Goal: Information Seeking & Learning: Check status

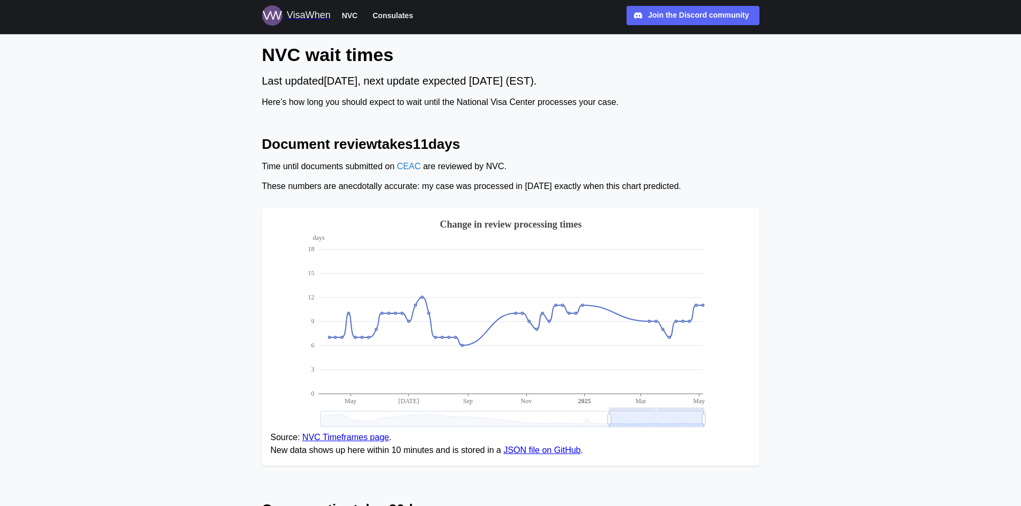
click at [282, 16] on div "VisaWhen" at bounding box center [296, 15] width 69 height 20
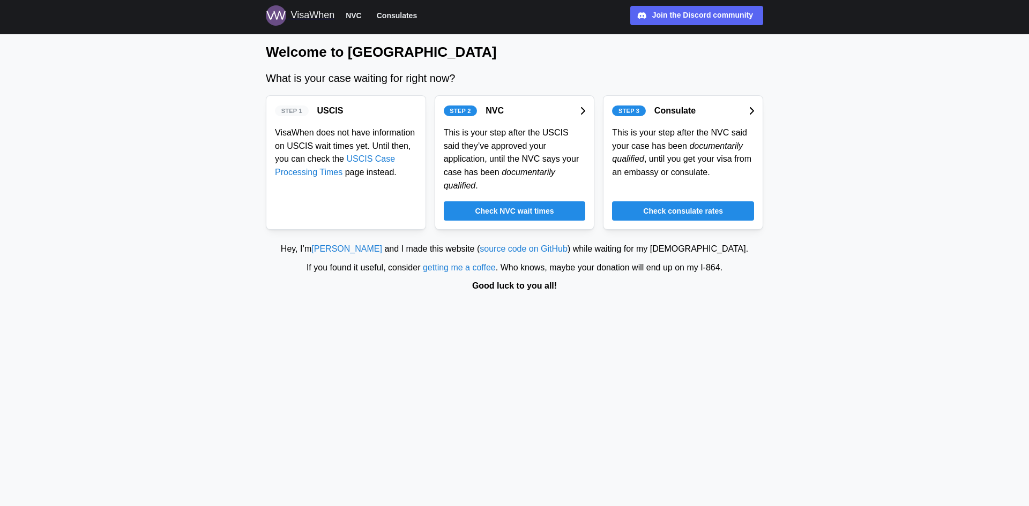
click at [387, 14] on span "Consulates" at bounding box center [397, 15] width 40 height 13
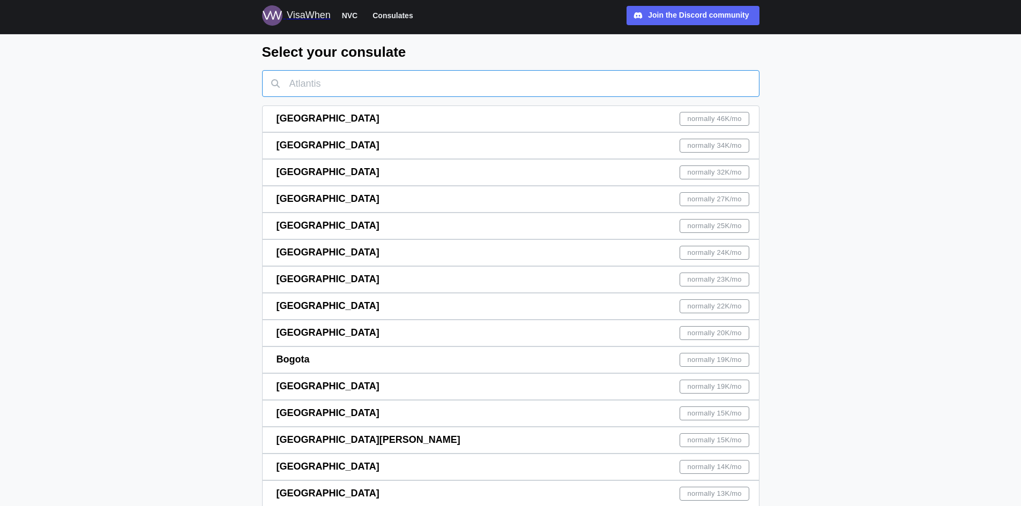
click at [372, 81] on input "text" at bounding box center [510, 83] width 497 height 27
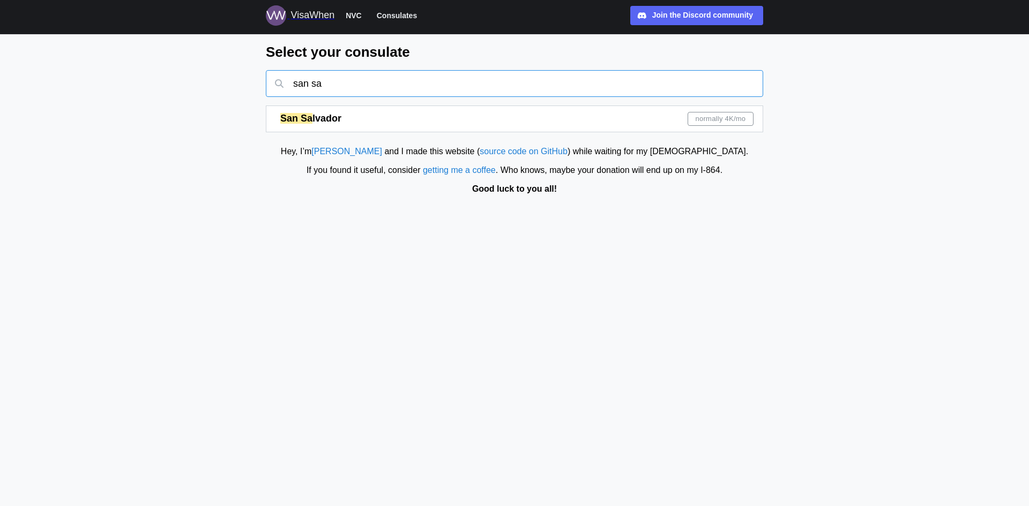
type input "san sa"
click at [335, 118] on span "lvador" at bounding box center [326, 118] width 29 height 11
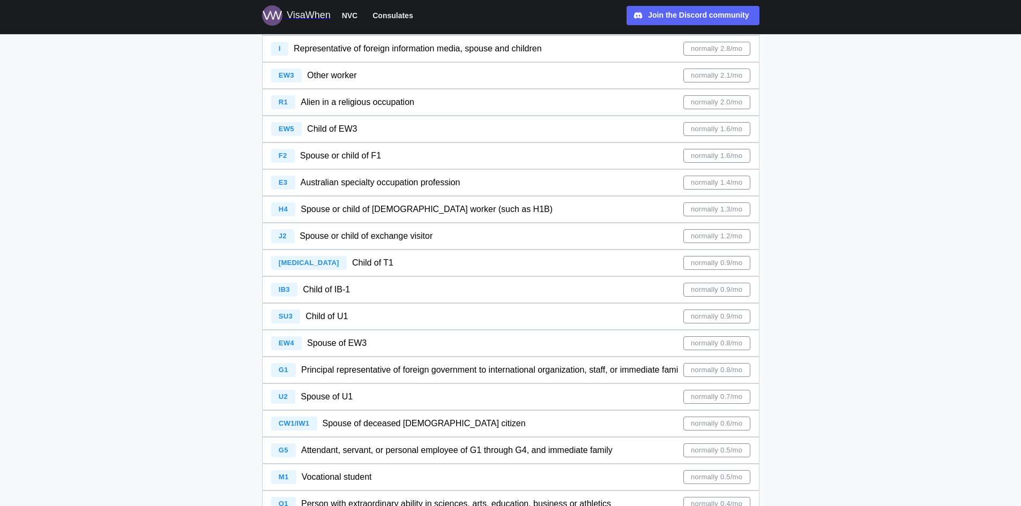
scroll to position [1125, 0]
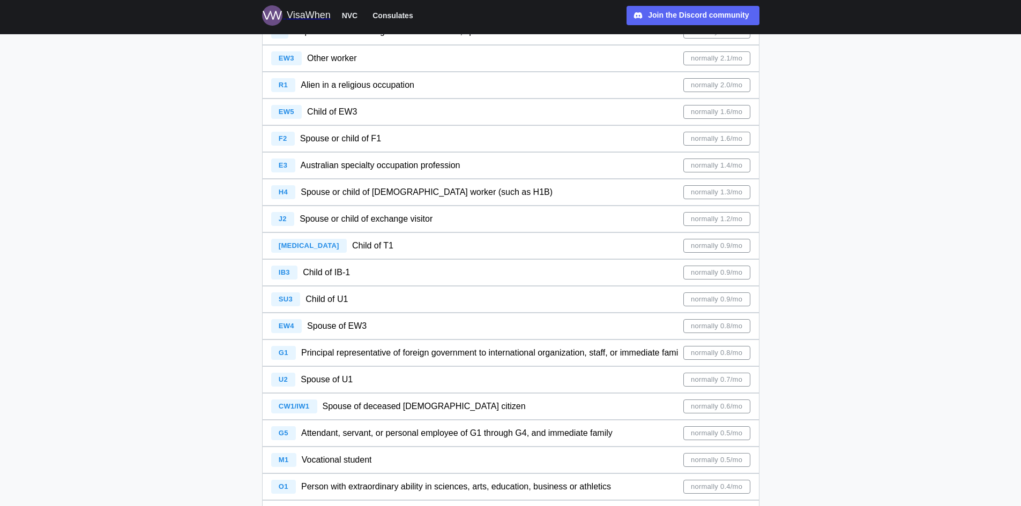
click at [342, 136] on span "Spouse or child of F1" at bounding box center [340, 138] width 81 height 9
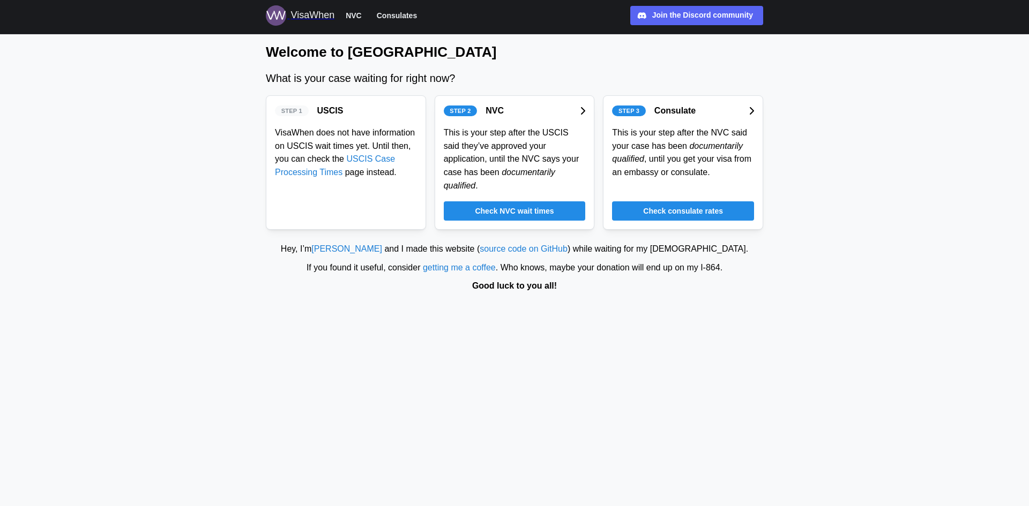
click at [542, 202] on span "Check NVC wait times" at bounding box center [514, 211] width 79 height 18
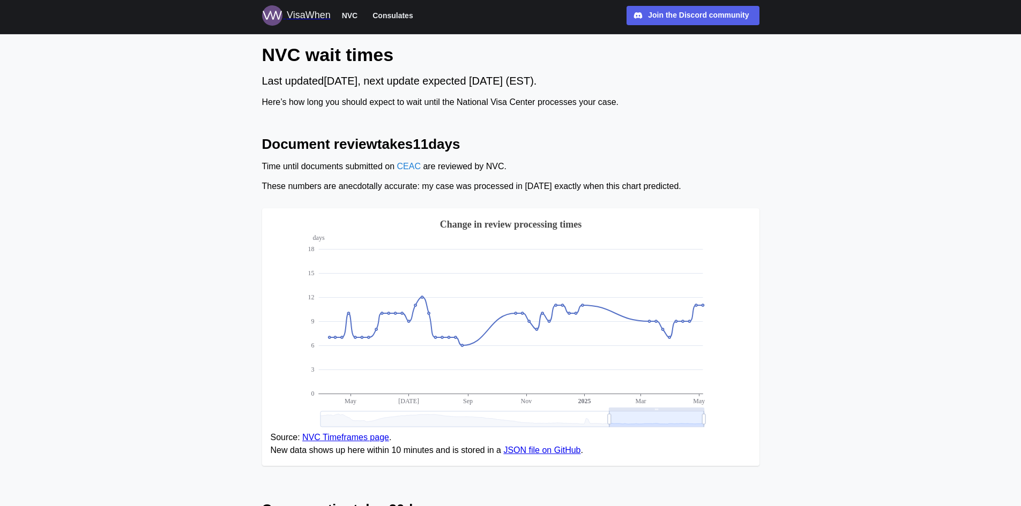
click at [712, 15] on div "Join the Discord community" at bounding box center [698, 16] width 101 height 12
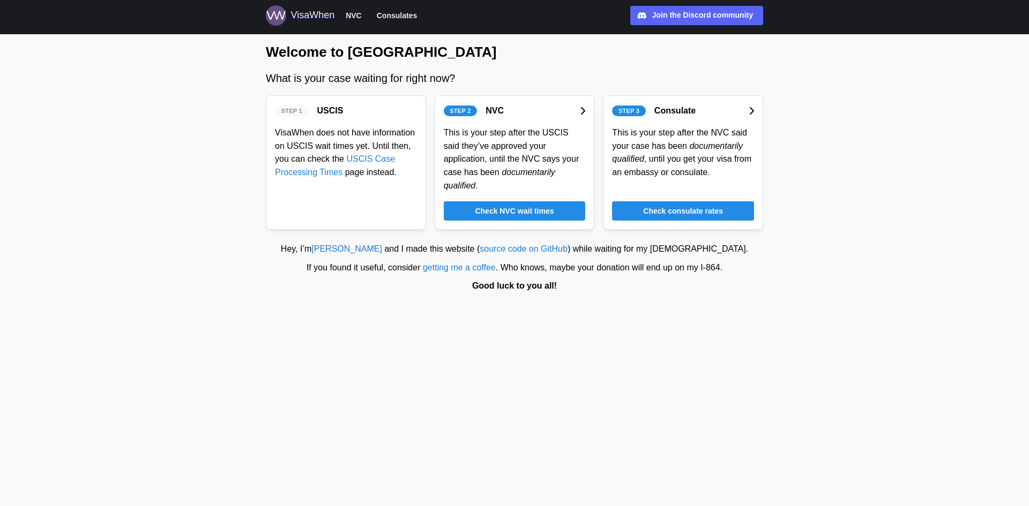
click at [704, 5] on div "VisaWhen NVC Consulates Join the Discord community Discord" at bounding box center [514, 15] width 497 height 20
click at [700, 19] on div "Join the Discord community" at bounding box center [702, 16] width 101 height 12
